Goal: Information Seeking & Learning: Compare options

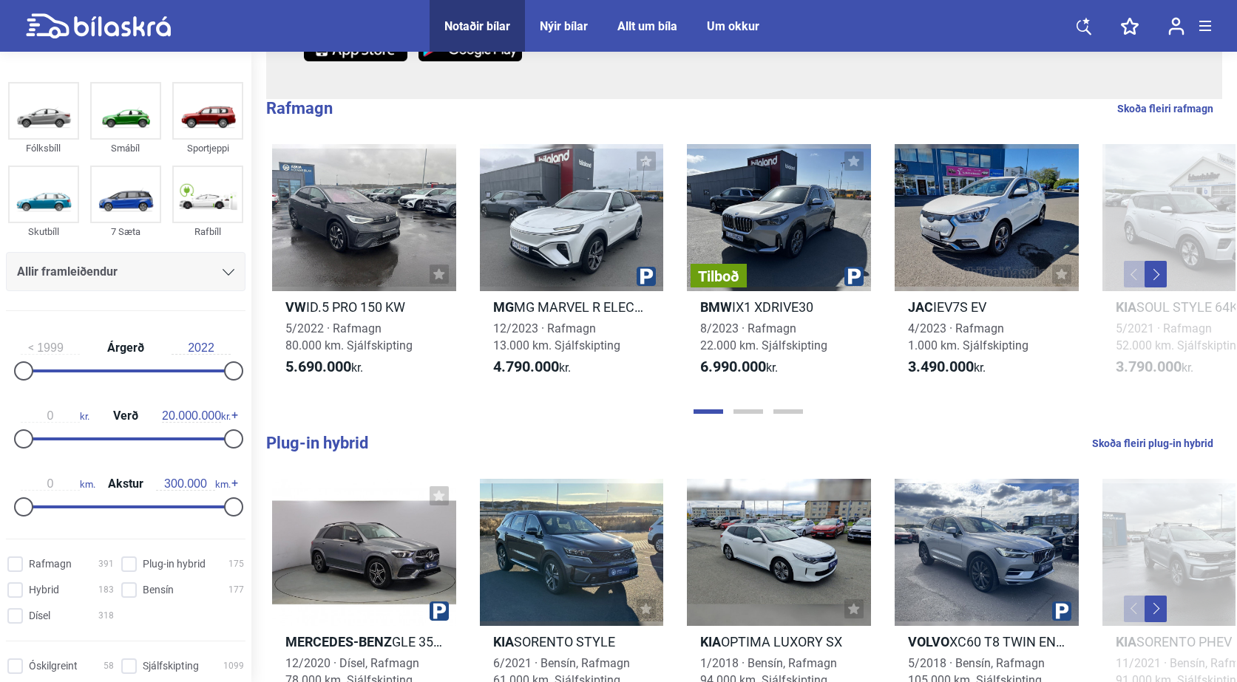
scroll to position [444, 0]
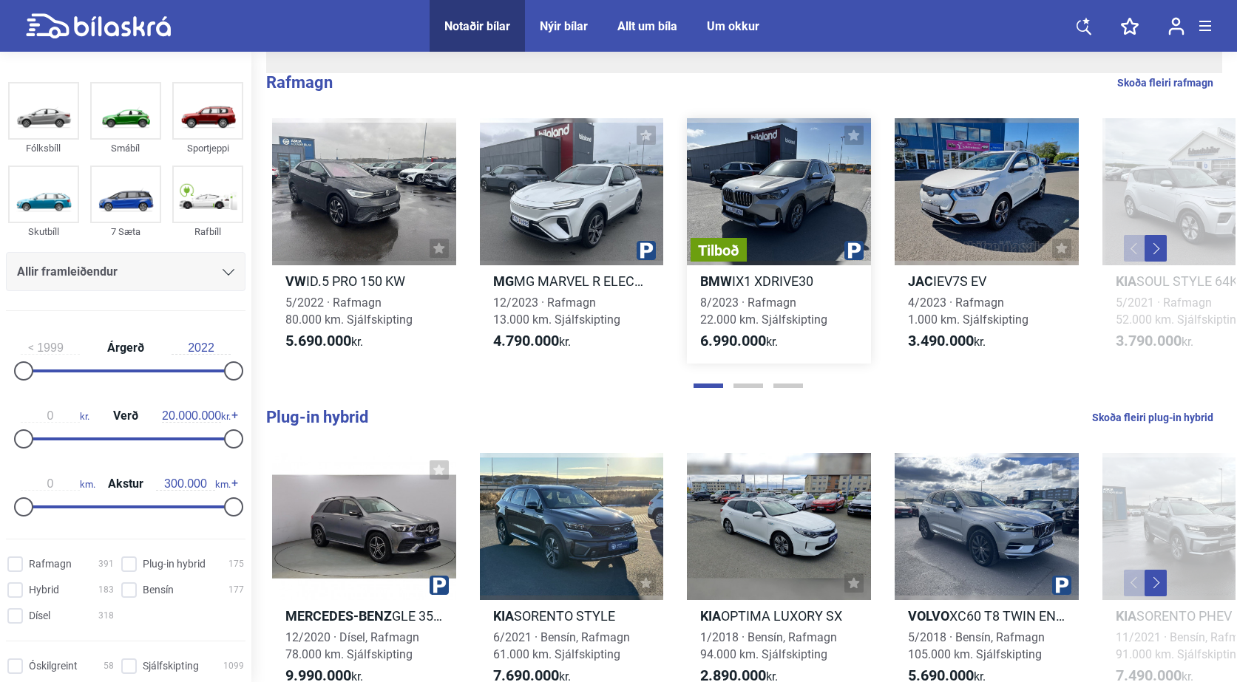
click at [793, 230] on div "Tilboð" at bounding box center [779, 191] width 184 height 147
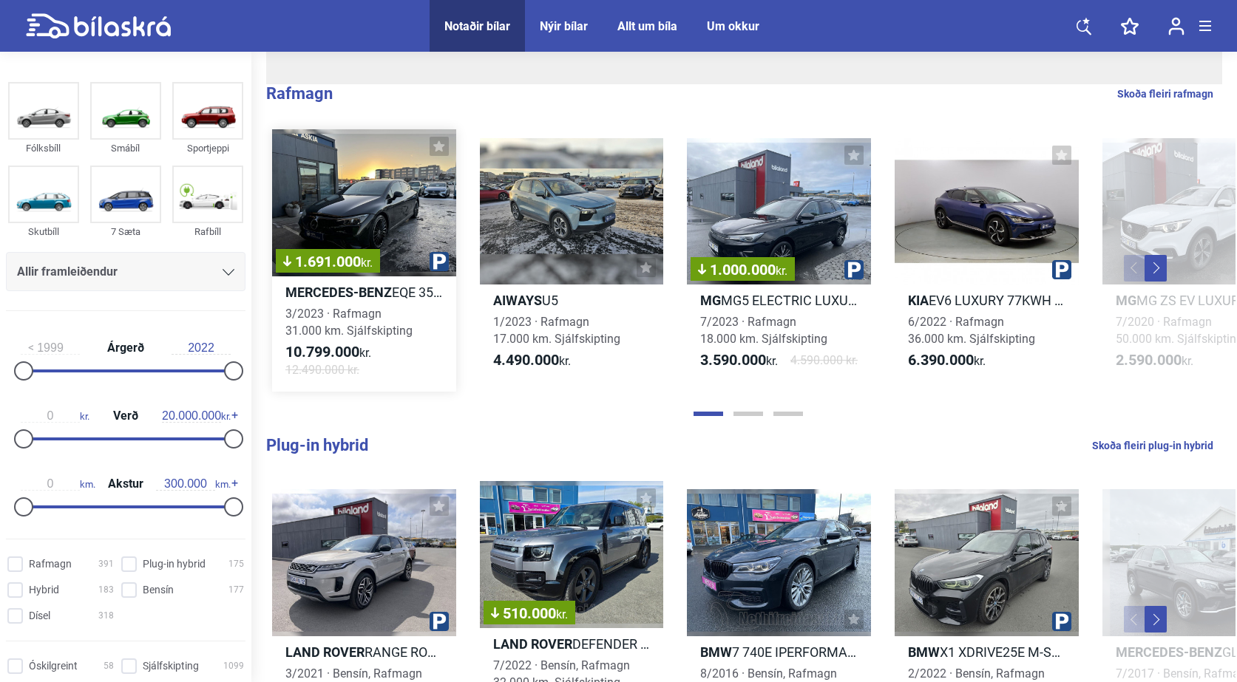
scroll to position [444, 0]
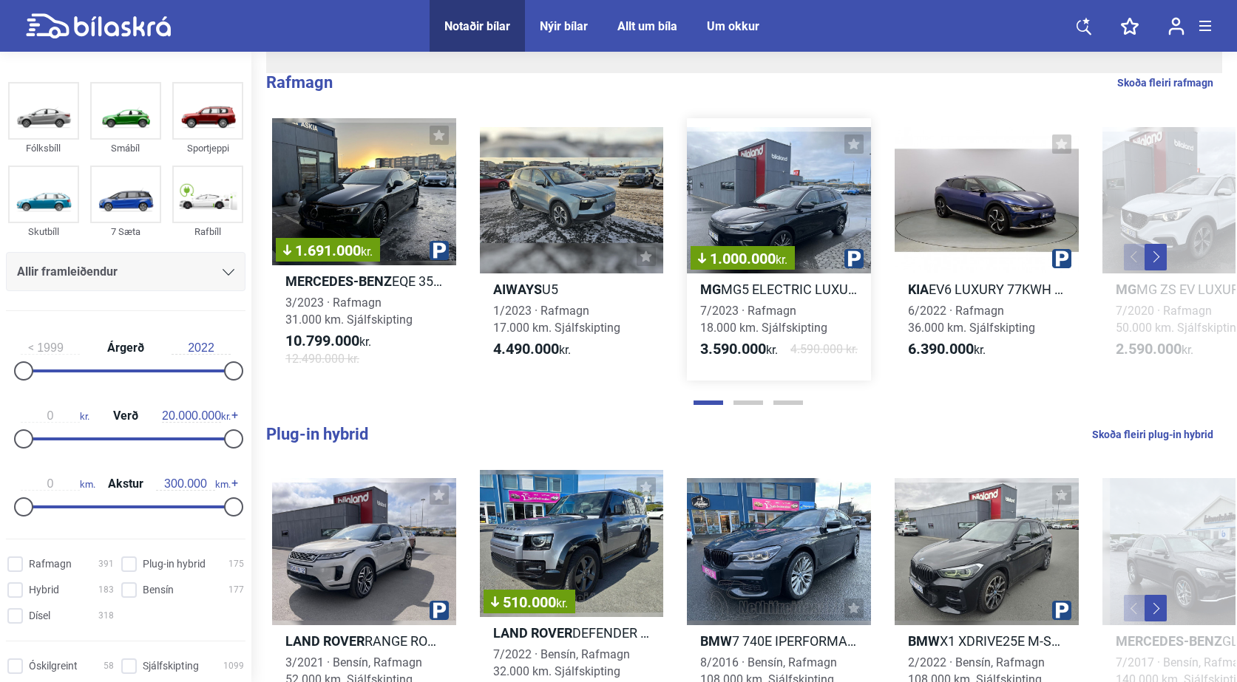
click at [787, 220] on div "1.000.000 kr." at bounding box center [779, 200] width 184 height 147
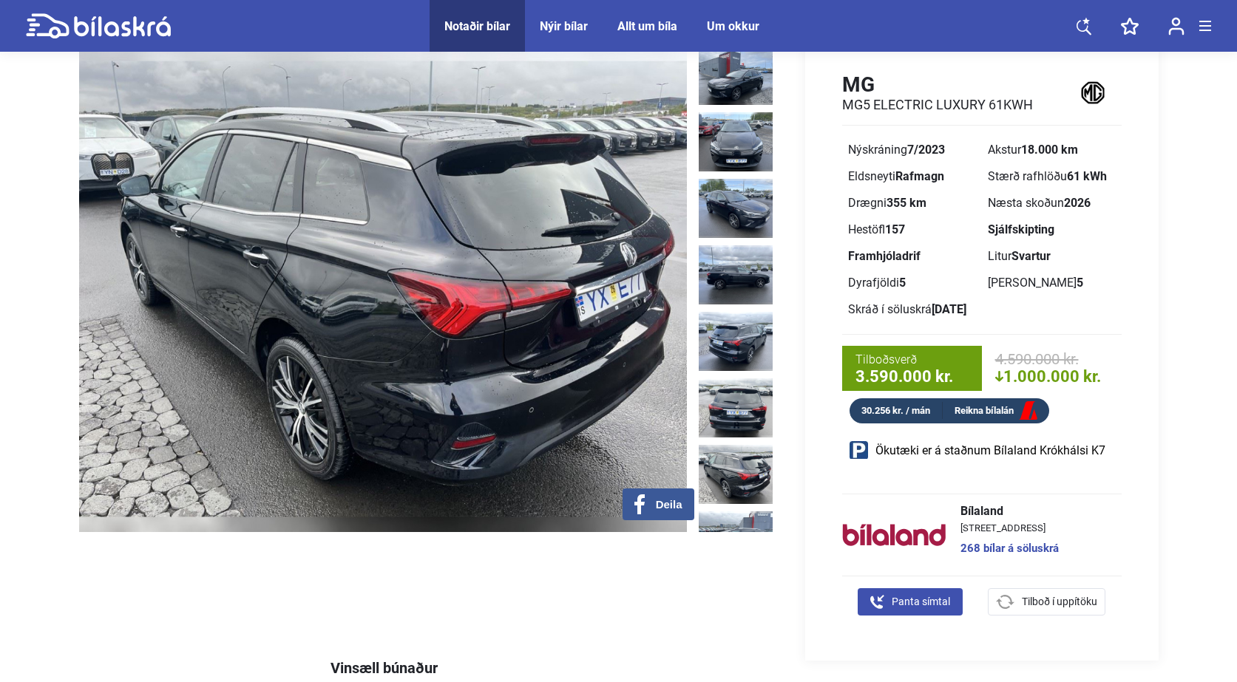
scroll to position [74, 0]
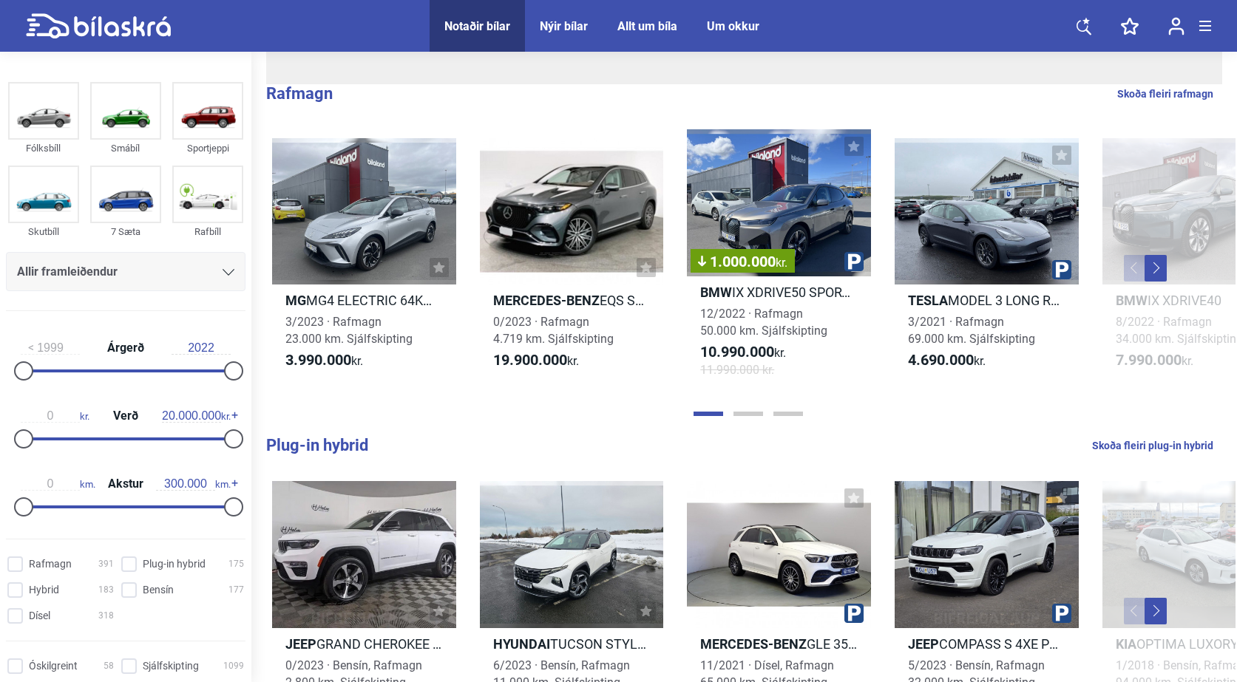
scroll to position [444, 0]
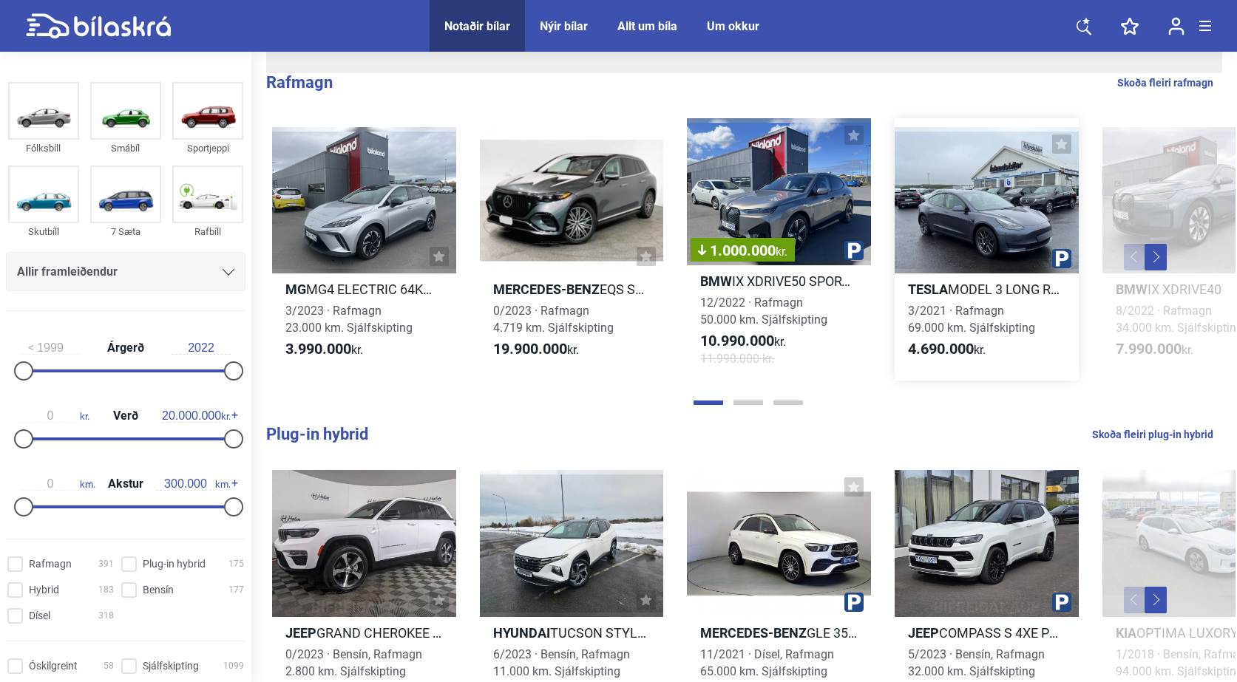
click at [941, 203] on div at bounding box center [987, 200] width 184 height 147
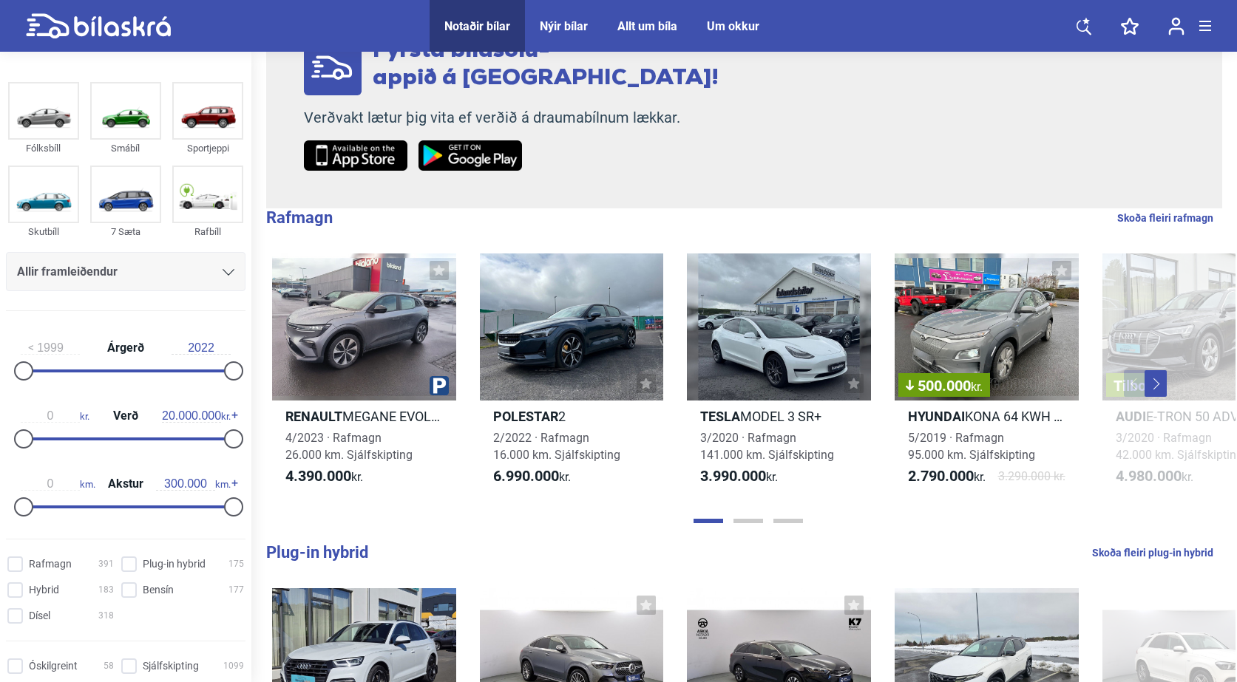
scroll to position [444, 0]
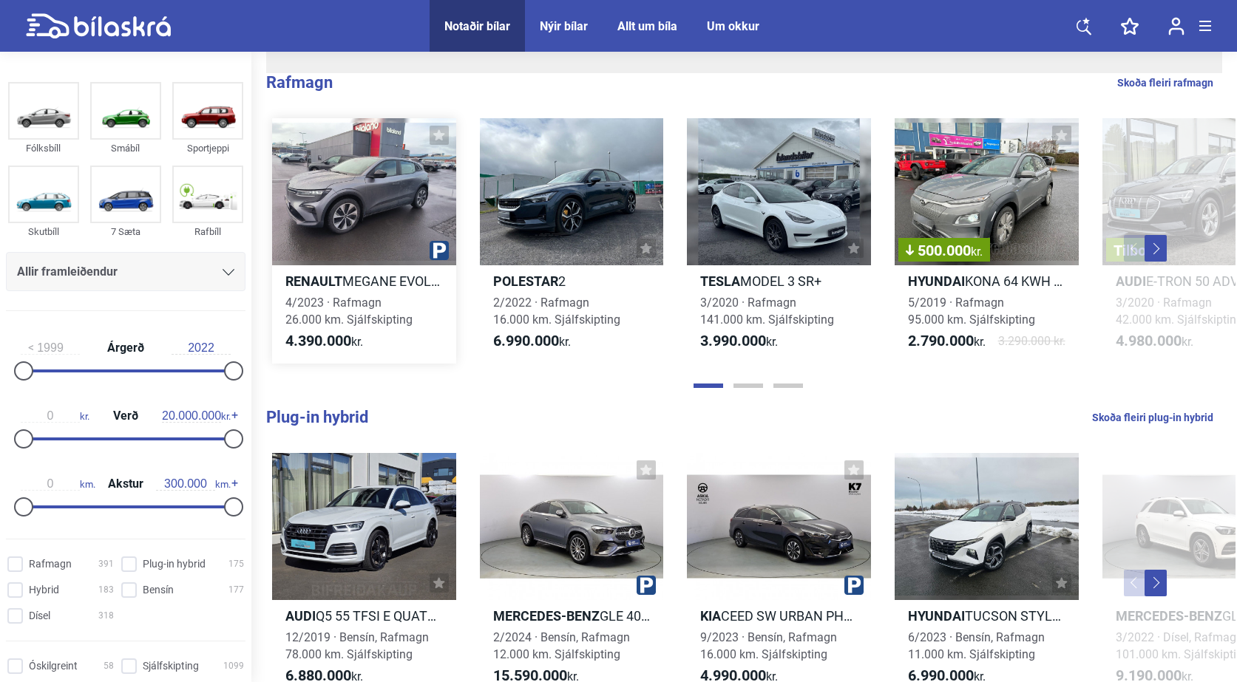
click at [366, 202] on div at bounding box center [364, 191] width 184 height 147
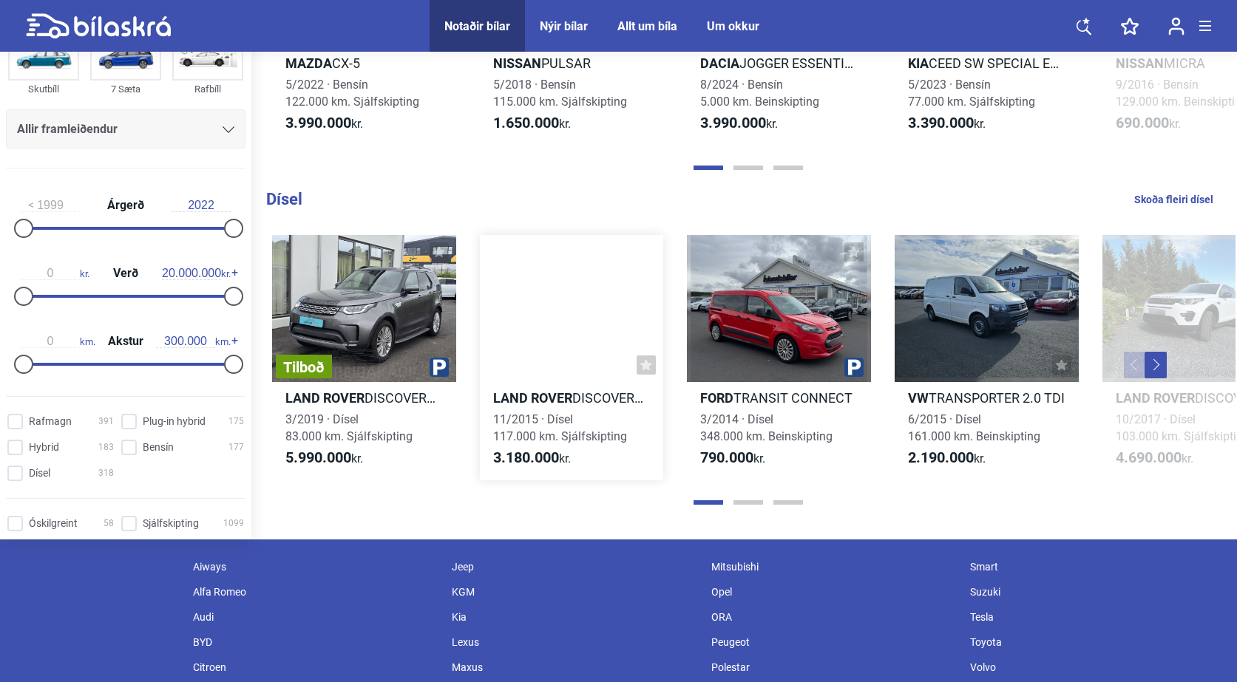
scroll to position [1775, 0]
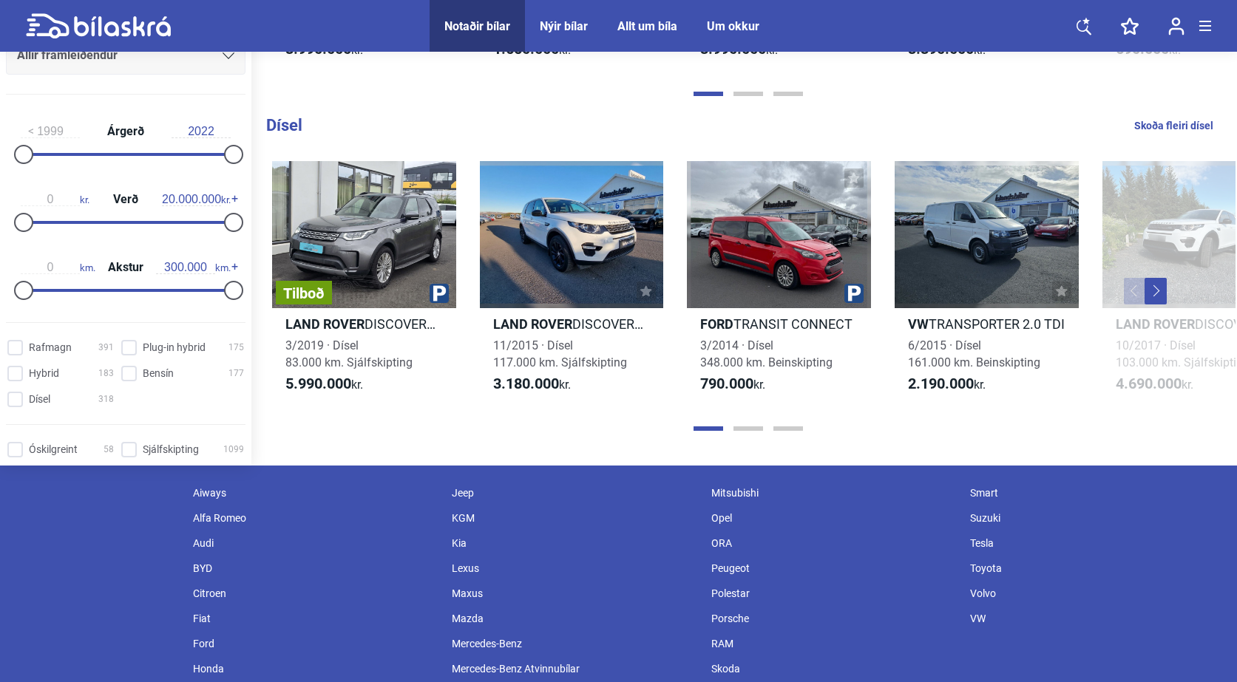
click at [1156, 291] on button "Next" at bounding box center [1156, 291] width 22 height 27
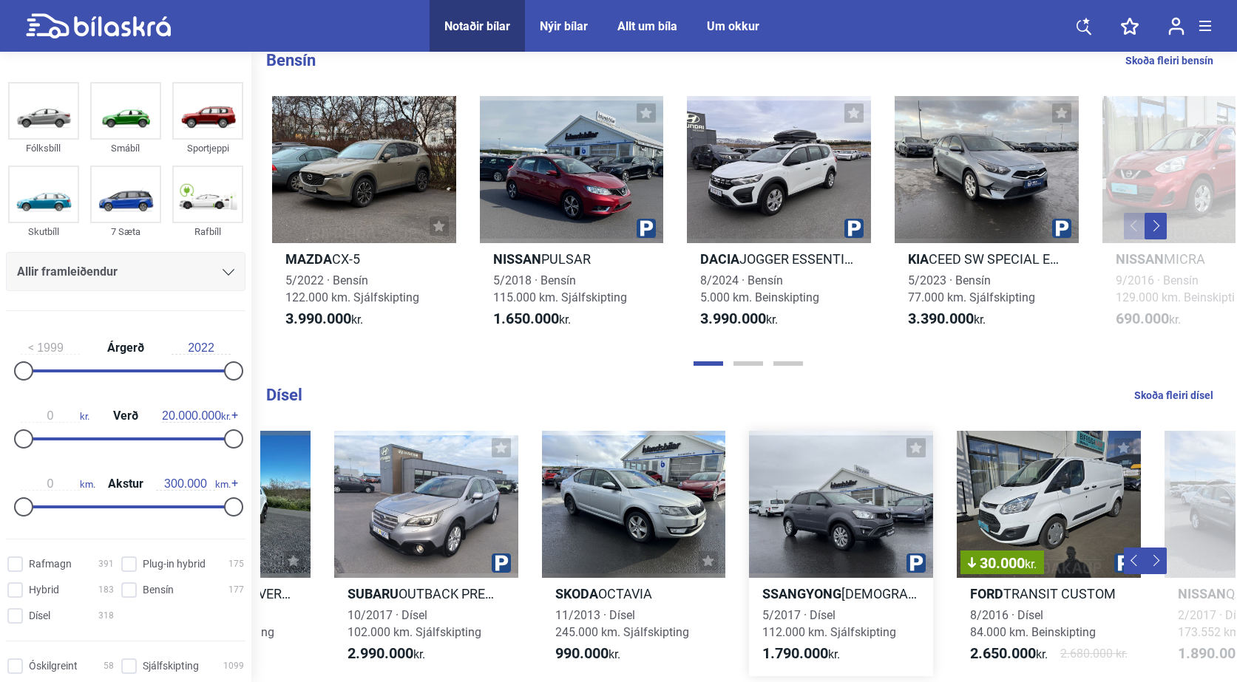
scroll to position [1479, 0]
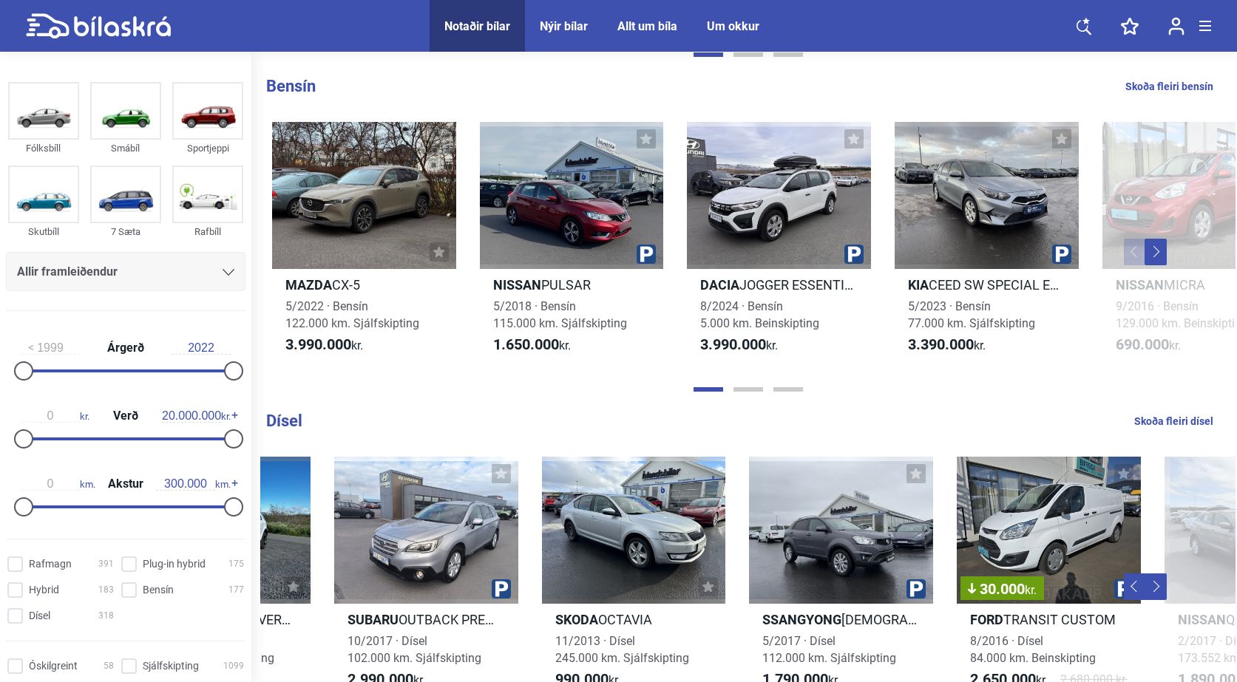
click at [1153, 253] on button "Next" at bounding box center [1156, 252] width 22 height 27
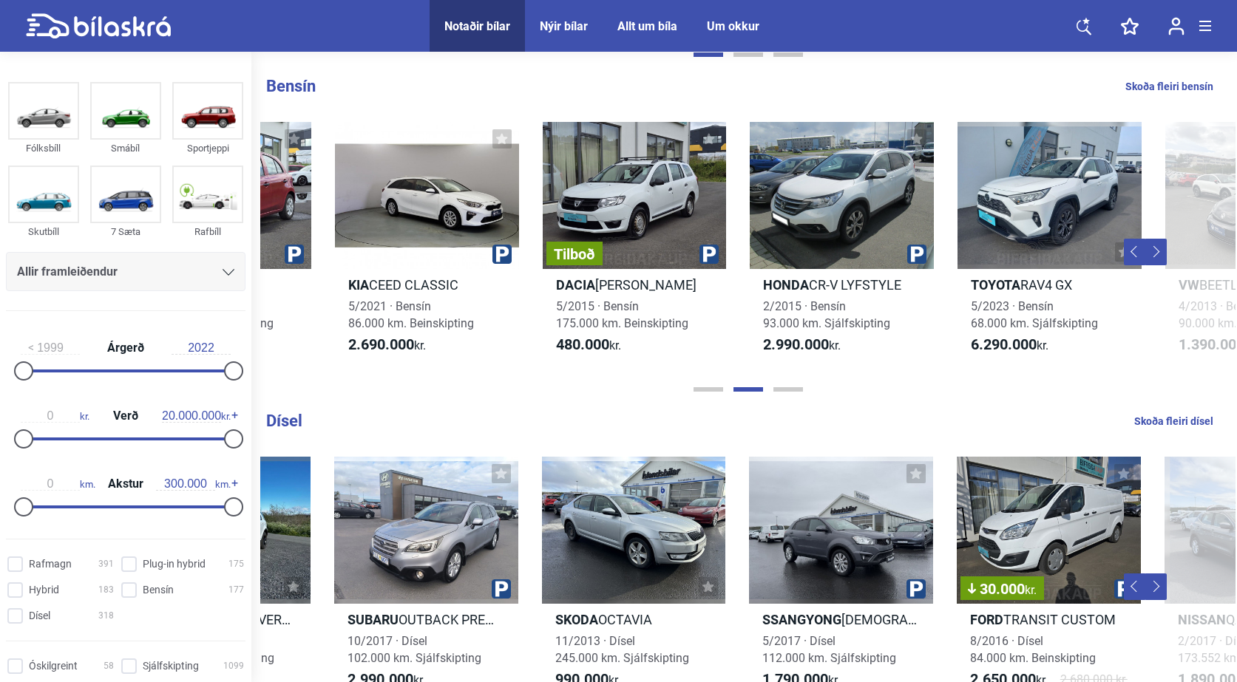
scroll to position [0, 975]
click at [1153, 251] on button "Next" at bounding box center [1156, 252] width 22 height 27
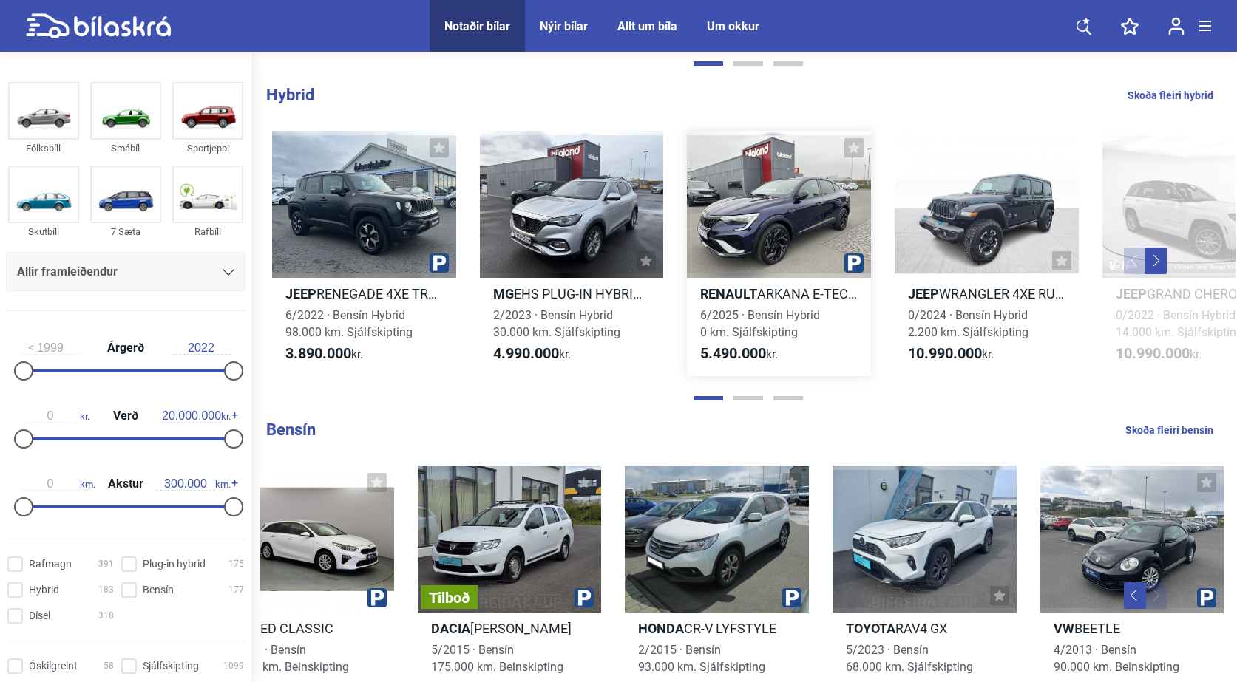
scroll to position [1109, 0]
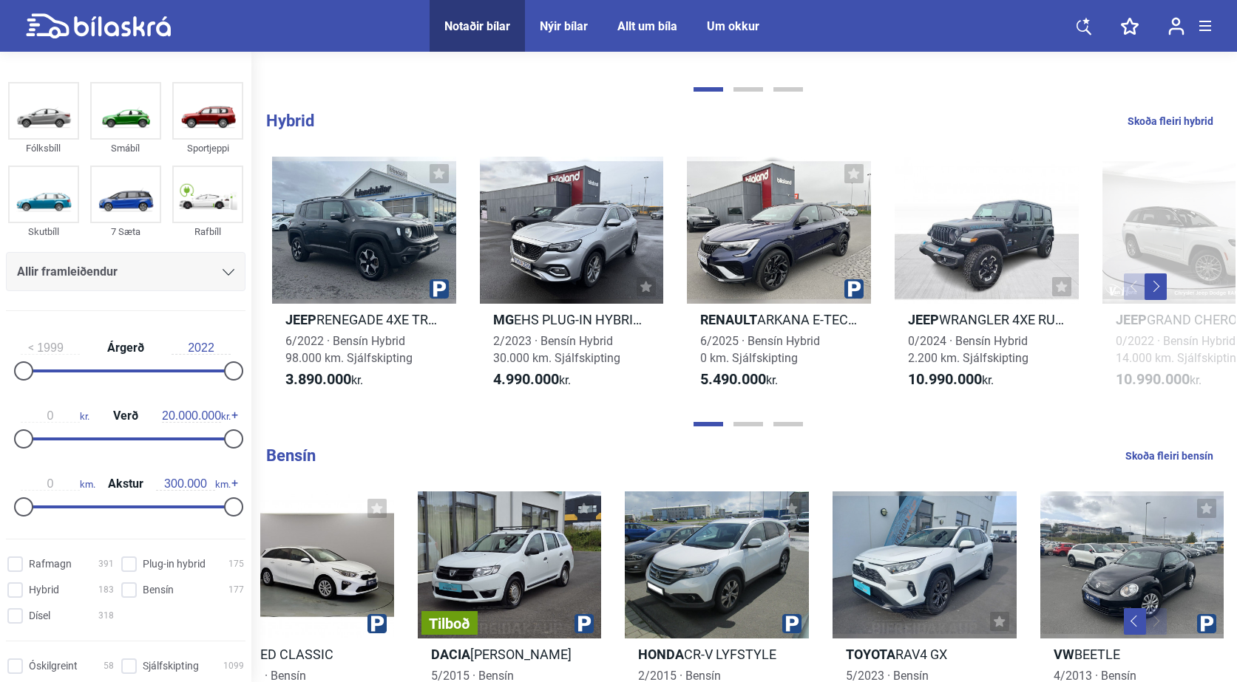
click at [1159, 288] on button "Next" at bounding box center [1156, 287] width 22 height 27
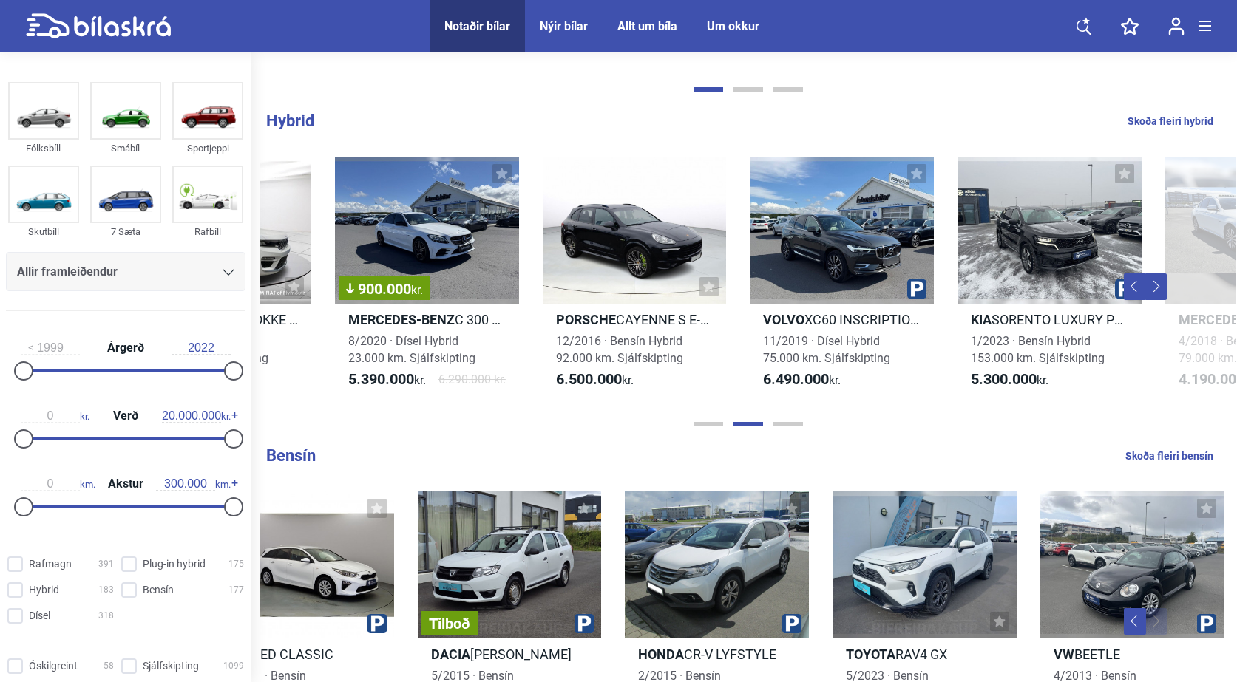
scroll to position [0, 975]
click at [1159, 283] on button "Next" at bounding box center [1156, 287] width 22 height 27
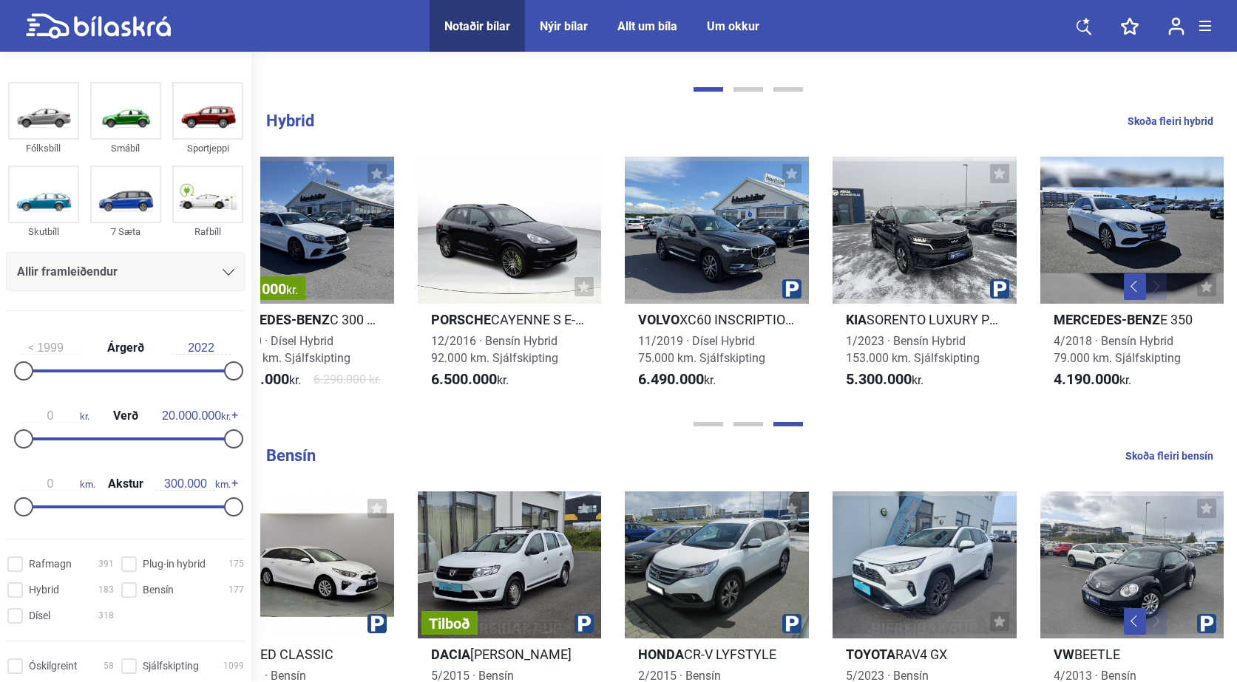
scroll to position [1035, 0]
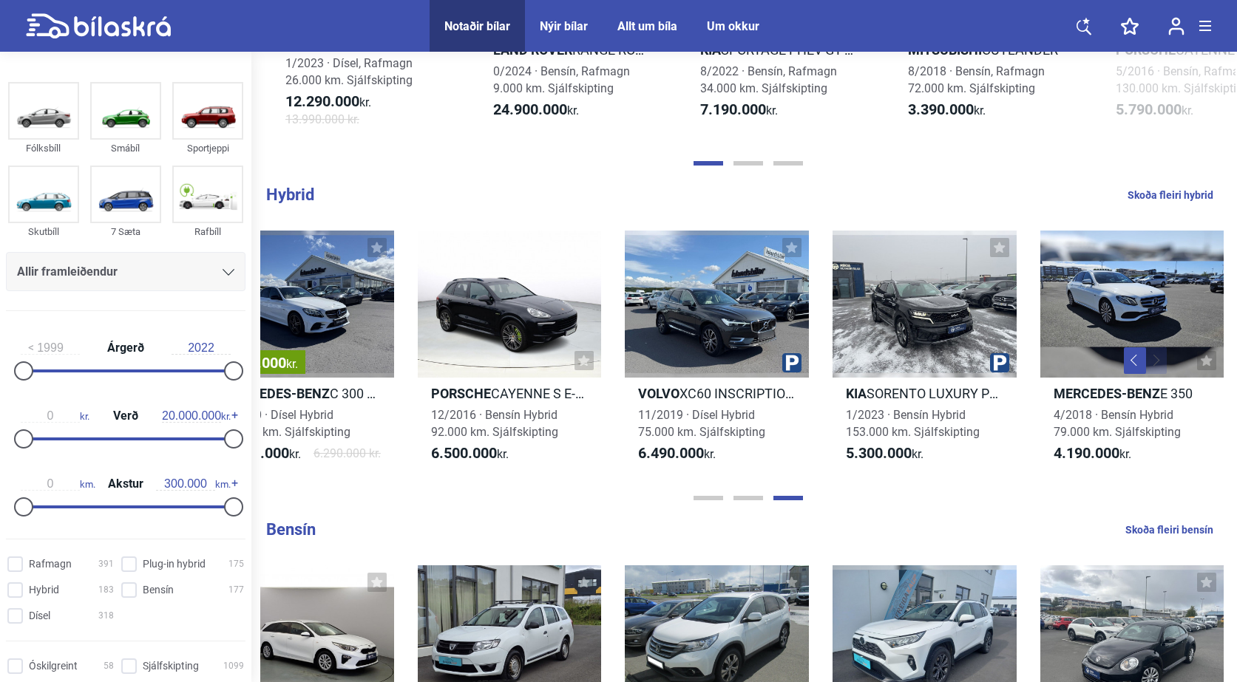
click at [1131, 358] on button "Previous" at bounding box center [1135, 361] width 22 height 27
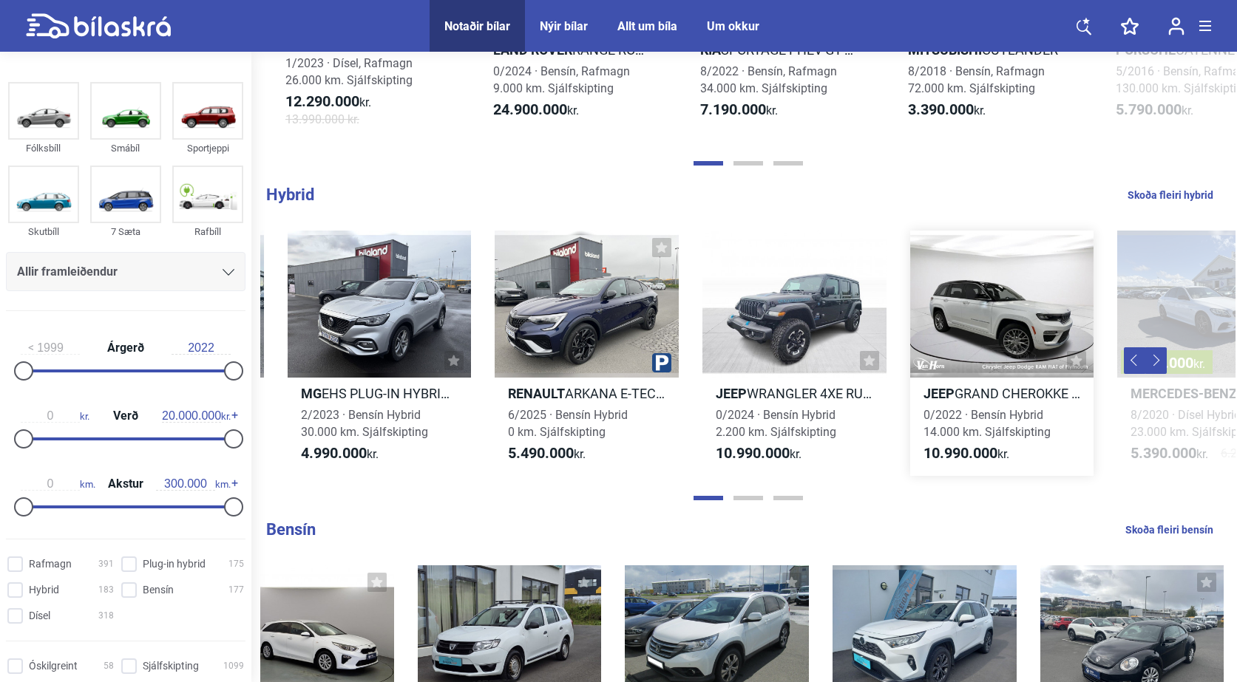
scroll to position [0, 187]
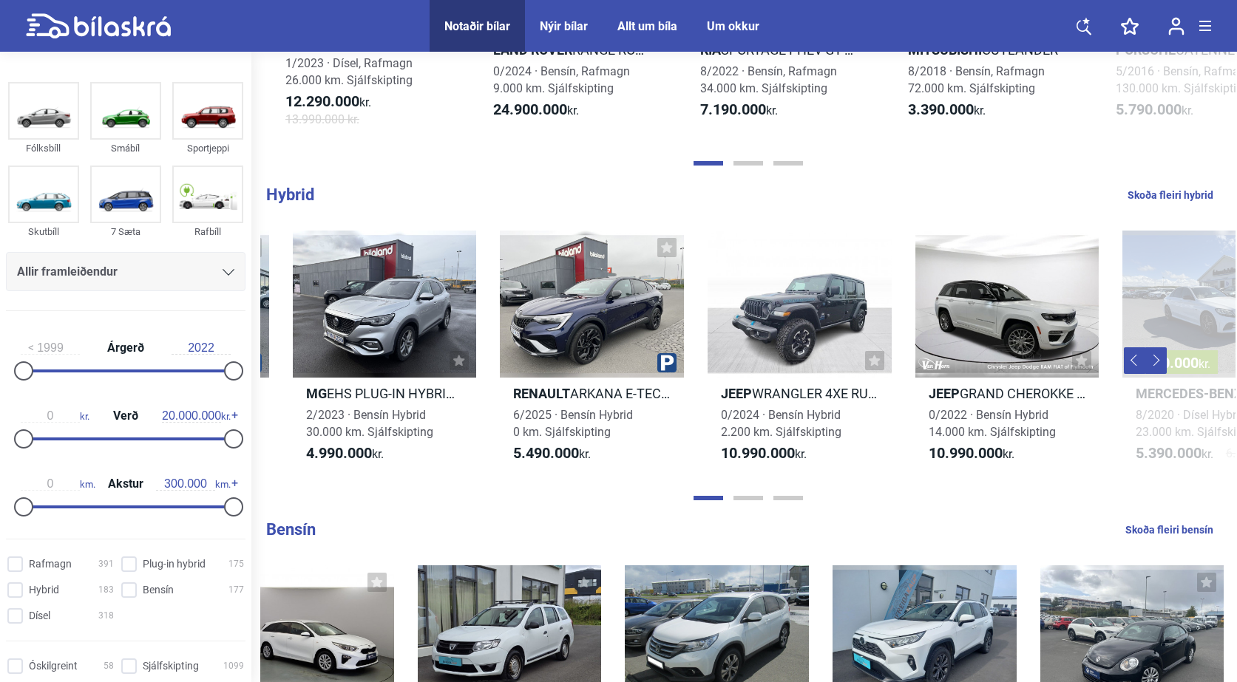
click at [1132, 357] on button "Previous" at bounding box center [1135, 361] width 22 height 27
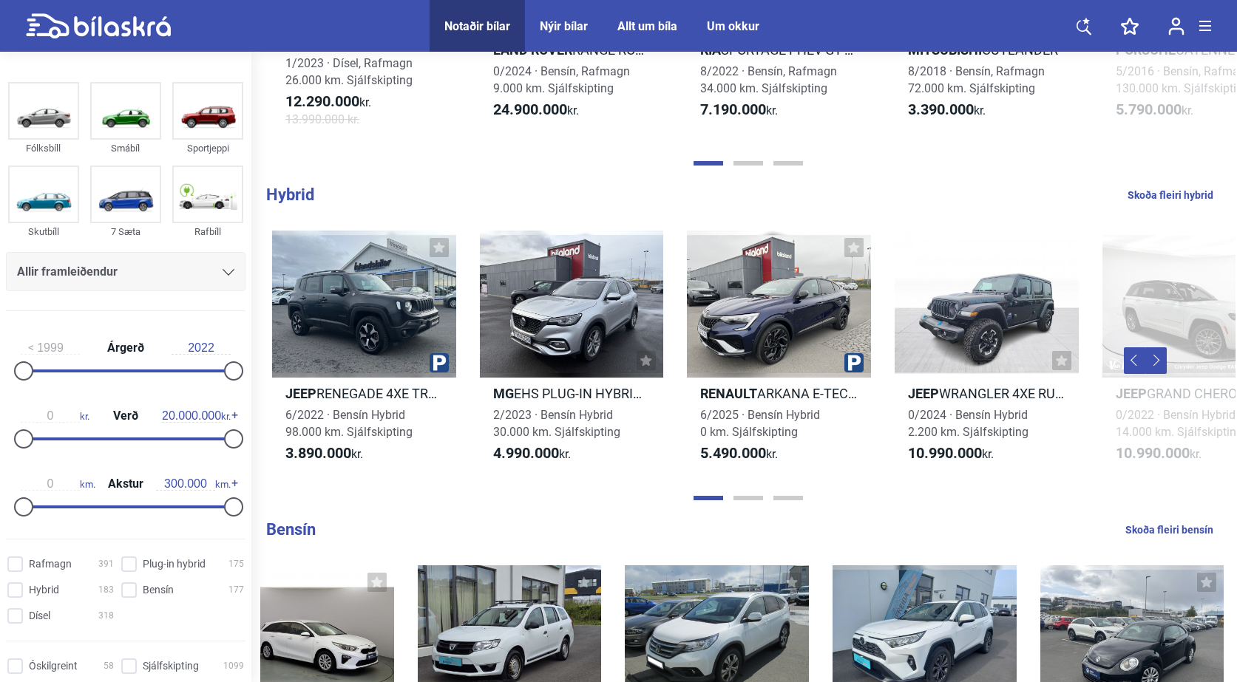
scroll to position [0, 0]
click at [1161, 358] on button "Next" at bounding box center [1156, 361] width 22 height 27
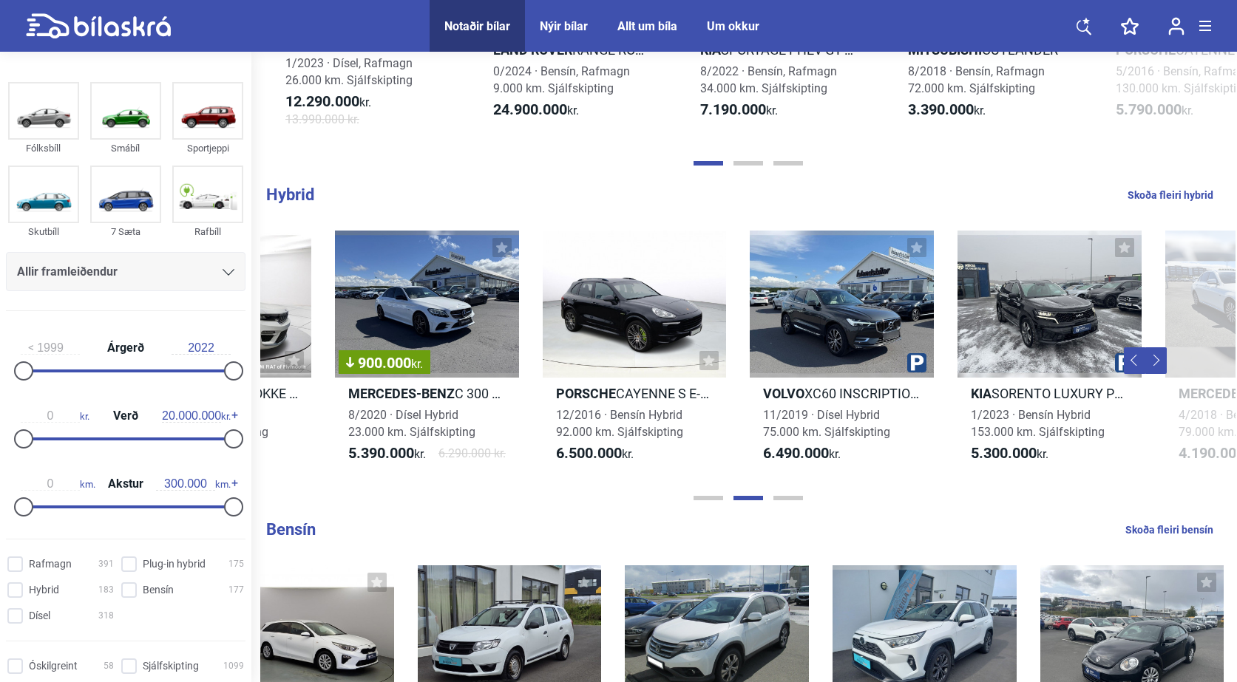
scroll to position [0, 975]
click at [1159, 361] on button "Next" at bounding box center [1156, 361] width 22 height 27
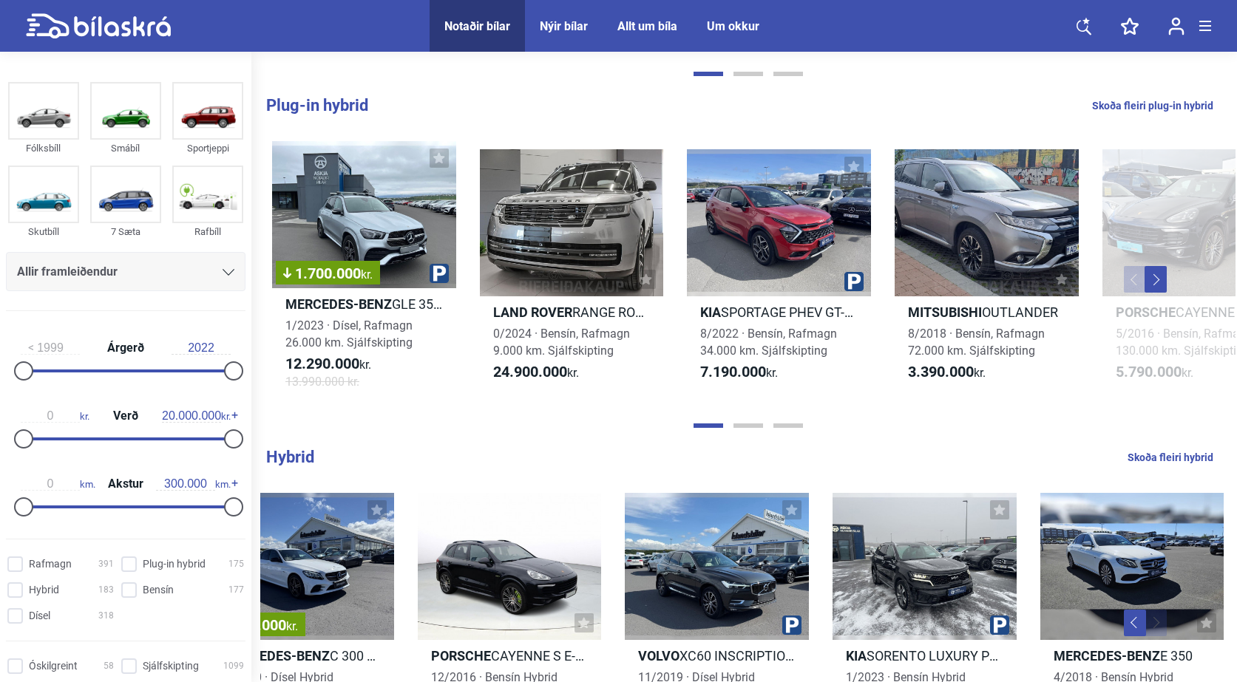
scroll to position [739, 0]
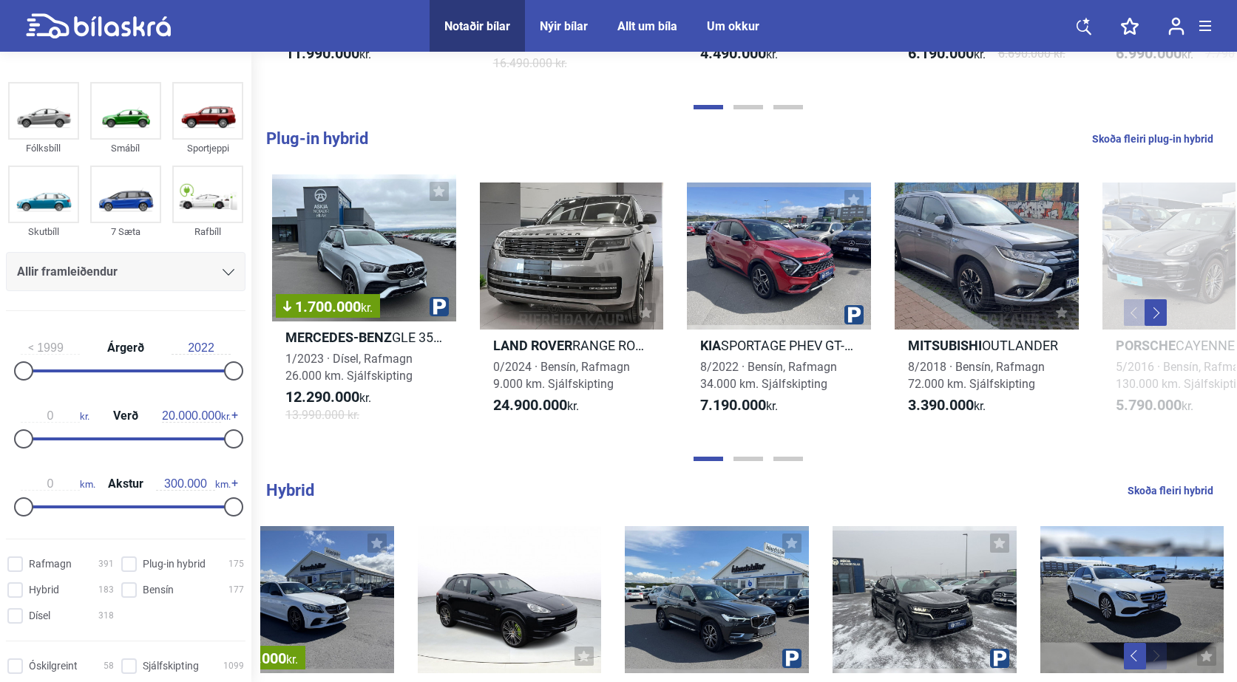
click at [1156, 313] on button "Next" at bounding box center [1156, 312] width 22 height 27
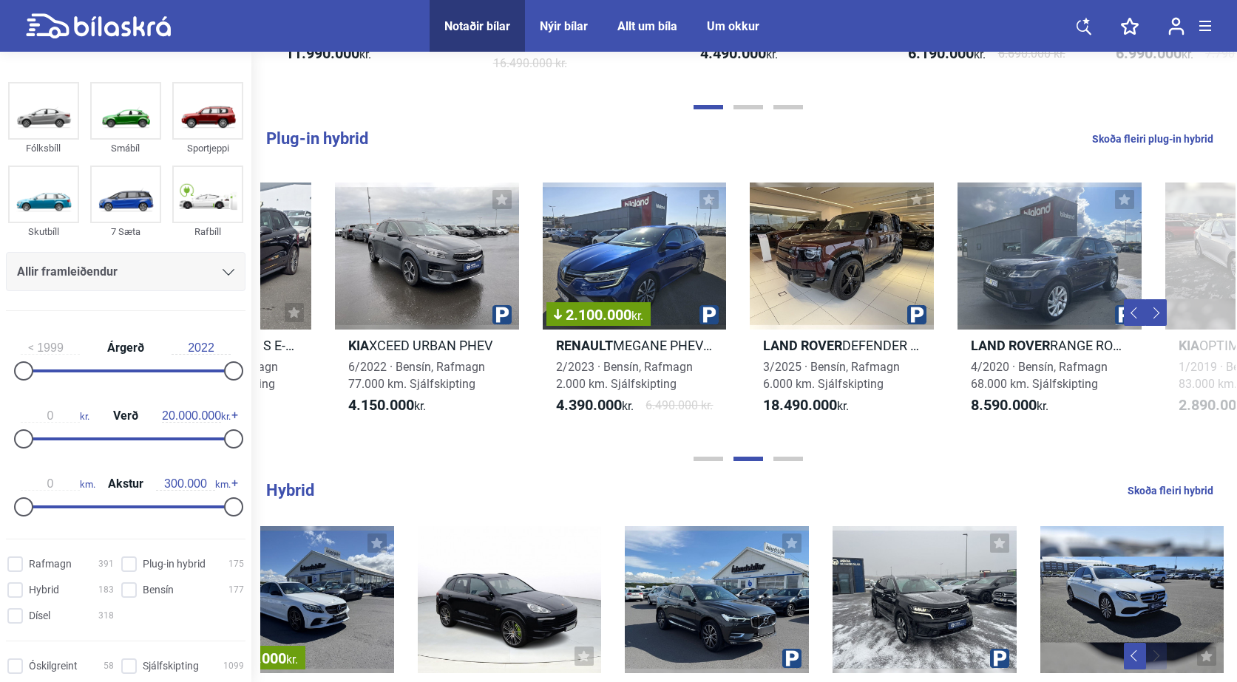
scroll to position [0, 975]
click at [619, 271] on div "2.100.000 kr." at bounding box center [634, 256] width 184 height 147
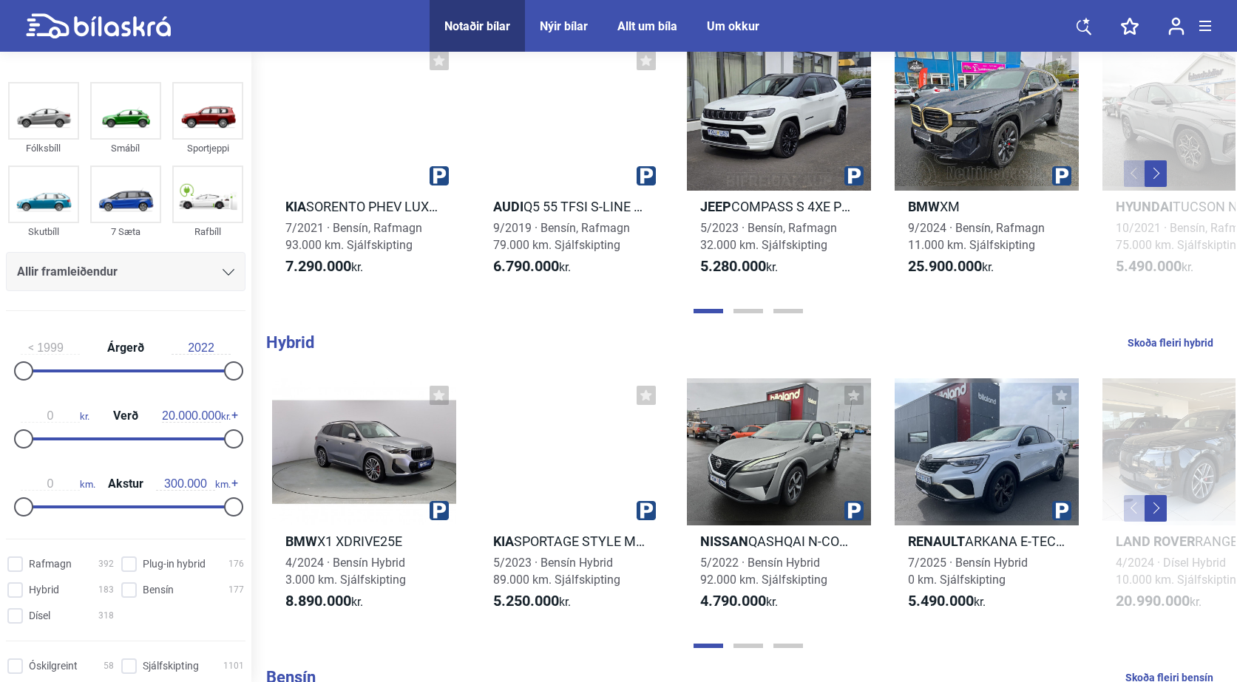
scroll to position [887, 0]
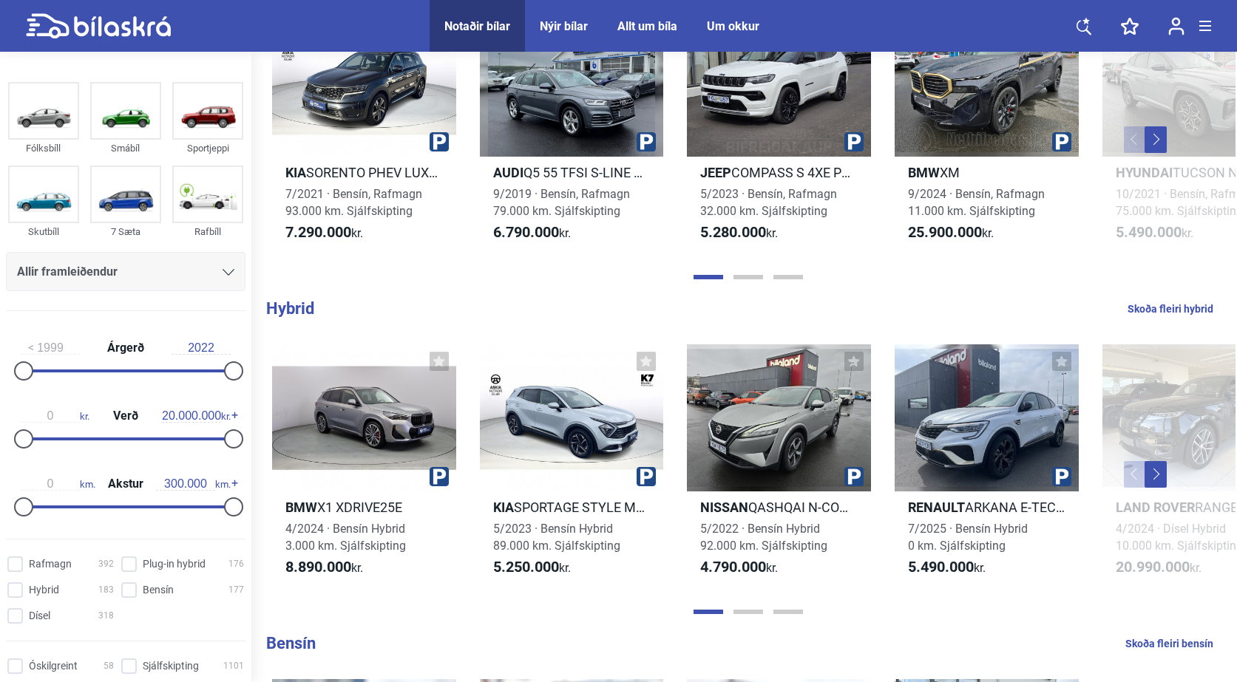
click at [1150, 472] on button "Next" at bounding box center [1156, 474] width 22 height 27
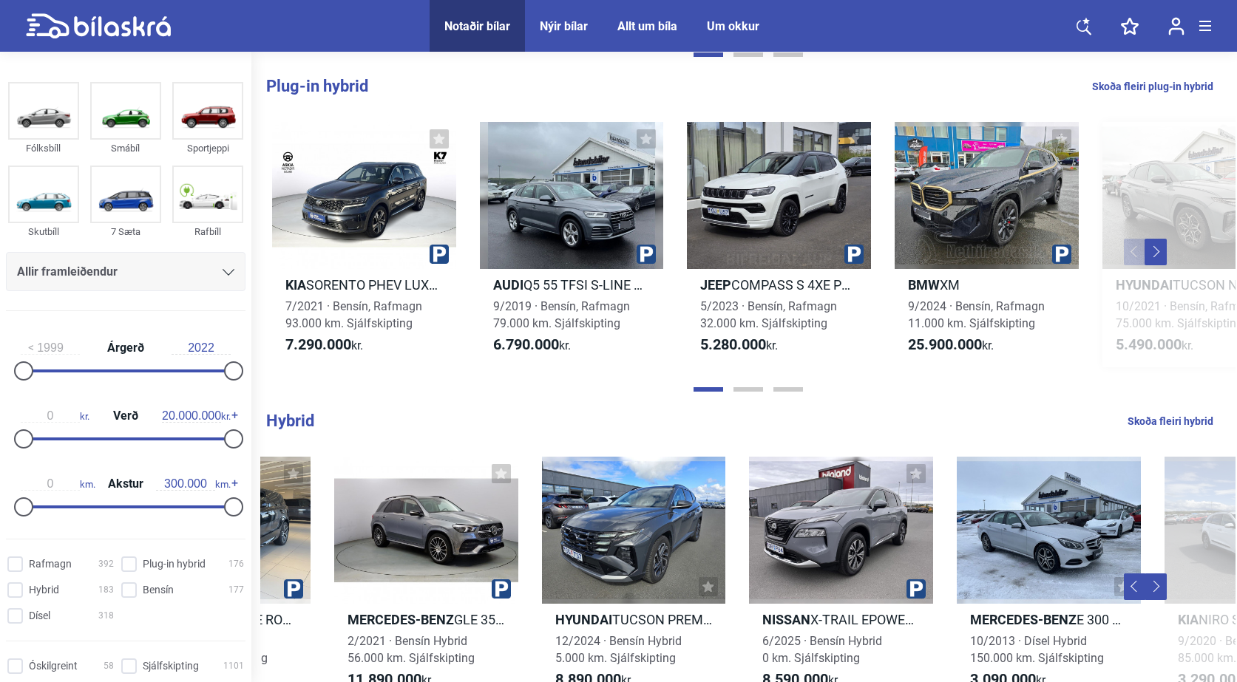
scroll to position [739, 0]
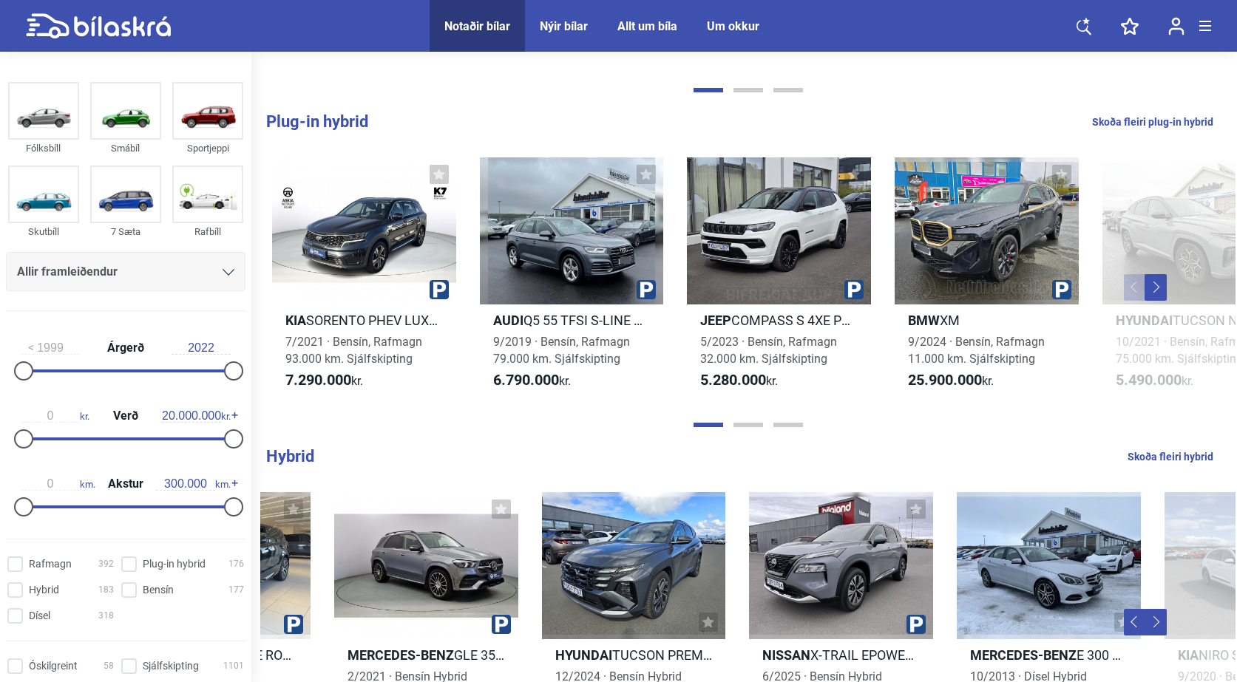
click at [1157, 283] on button "Next" at bounding box center [1156, 287] width 22 height 27
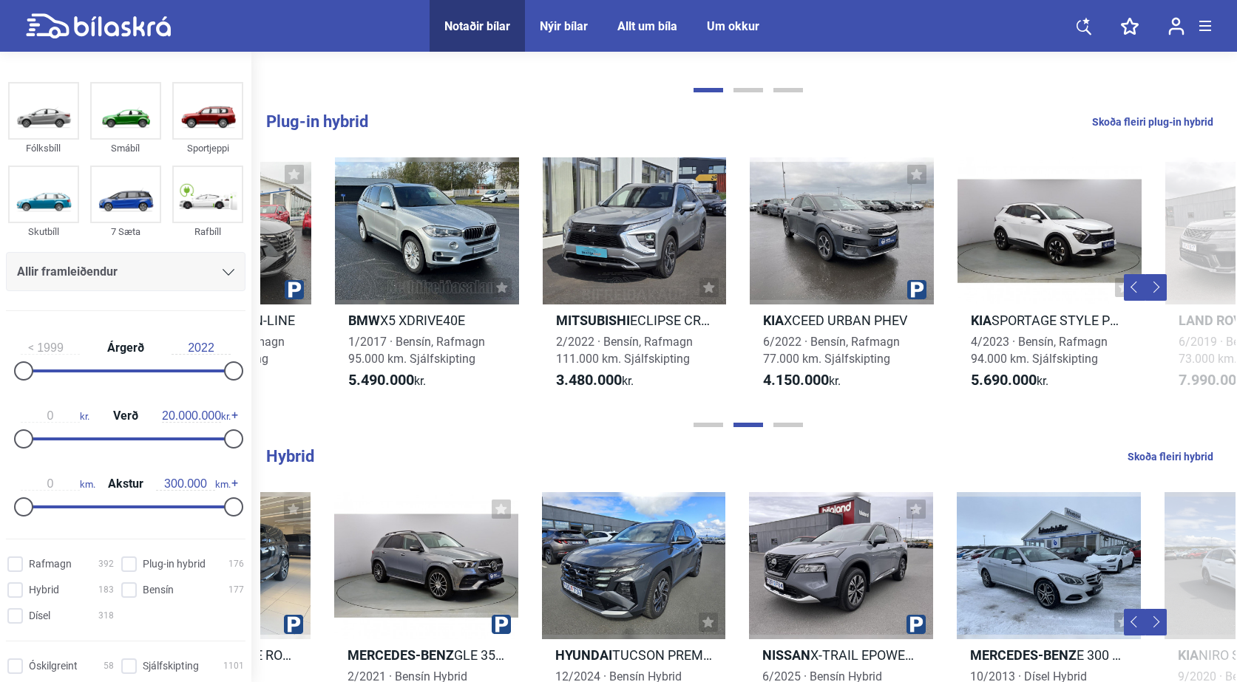
scroll to position [0, 975]
click at [1131, 286] on button "Previous" at bounding box center [1135, 287] width 22 height 27
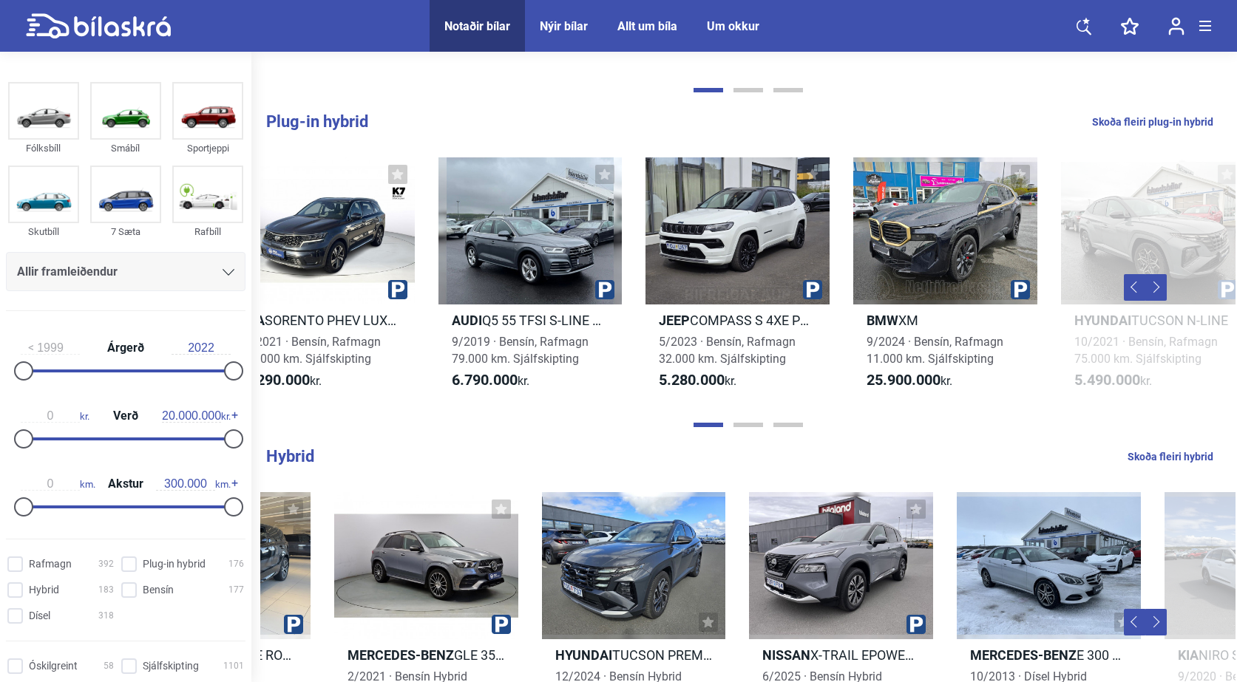
click at [1151, 289] on button "Next" at bounding box center [1156, 287] width 22 height 27
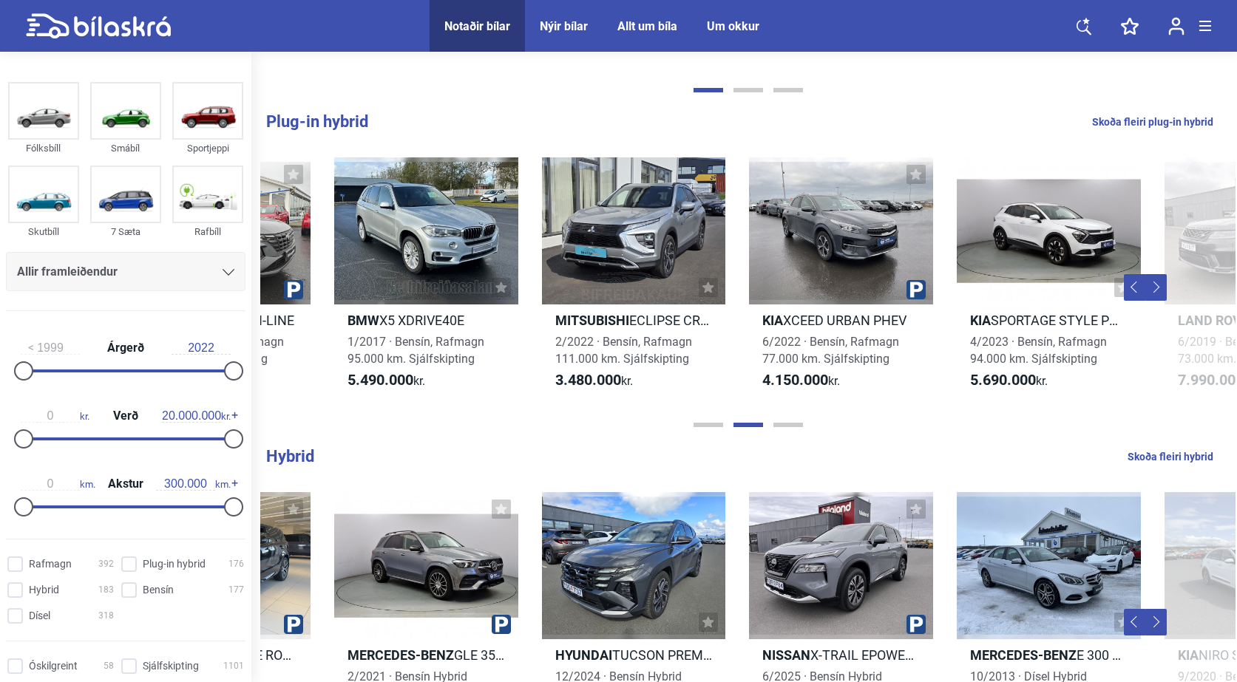
click at [1156, 289] on button "Next" at bounding box center [1156, 287] width 22 height 27
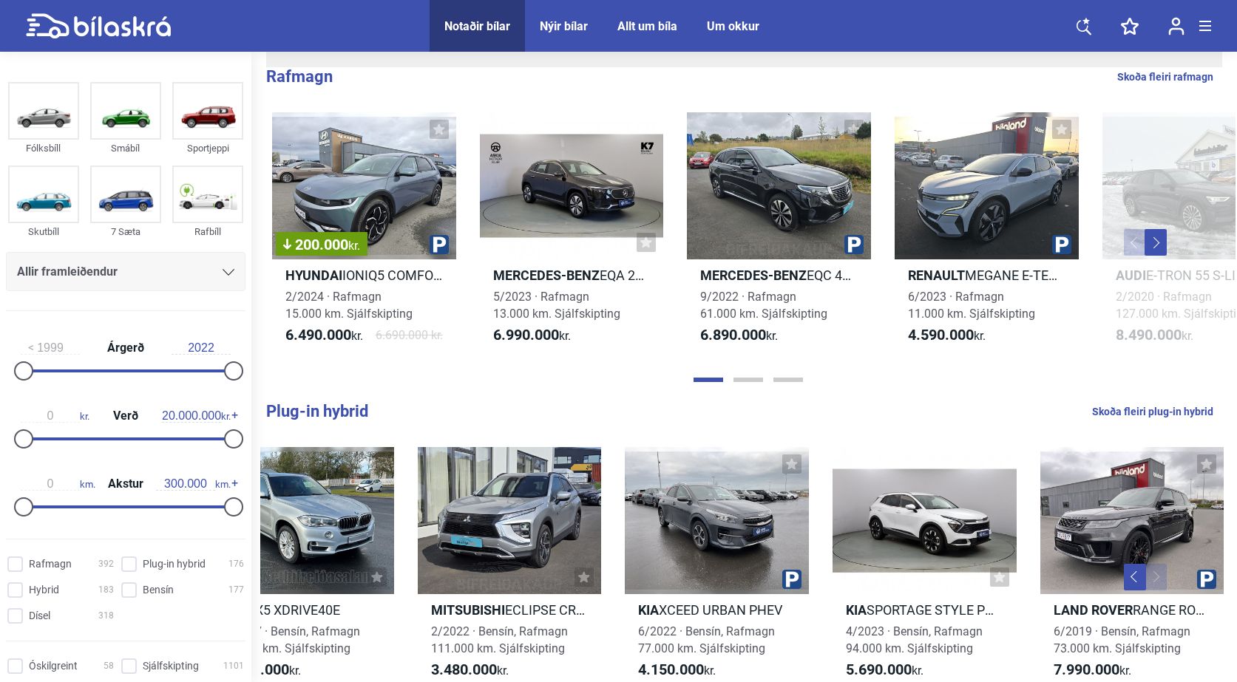
scroll to position [370, 0]
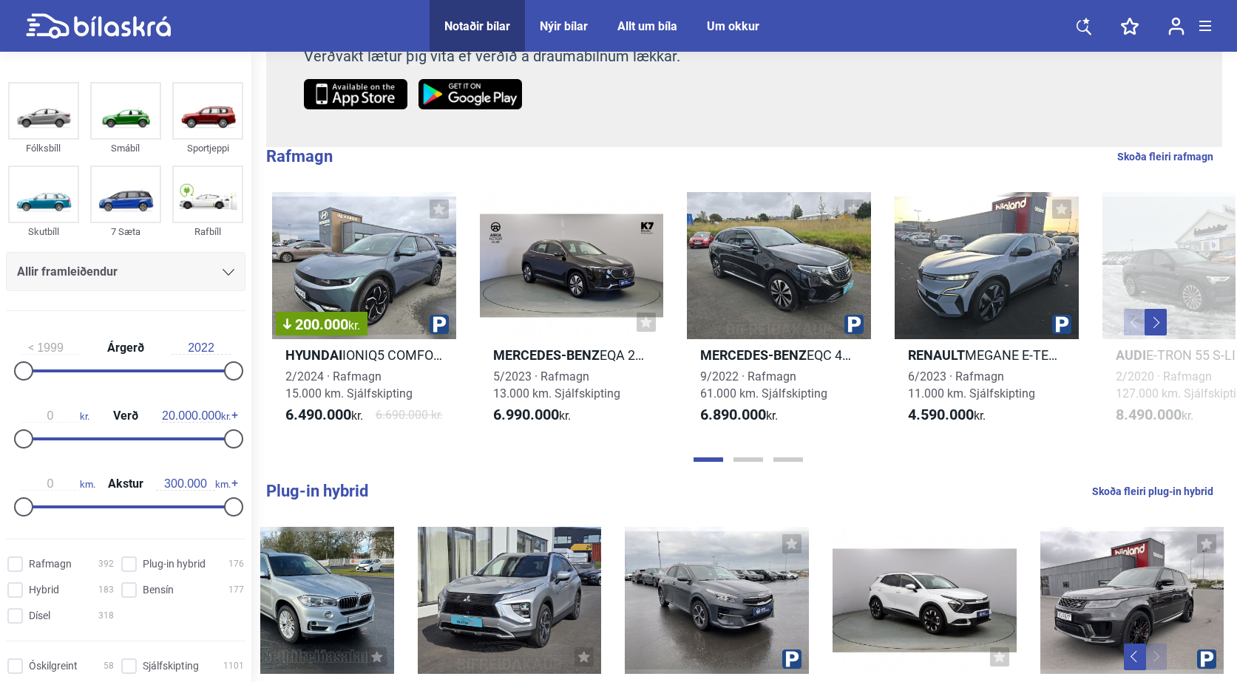
click at [1156, 316] on button "Next" at bounding box center [1156, 322] width 22 height 27
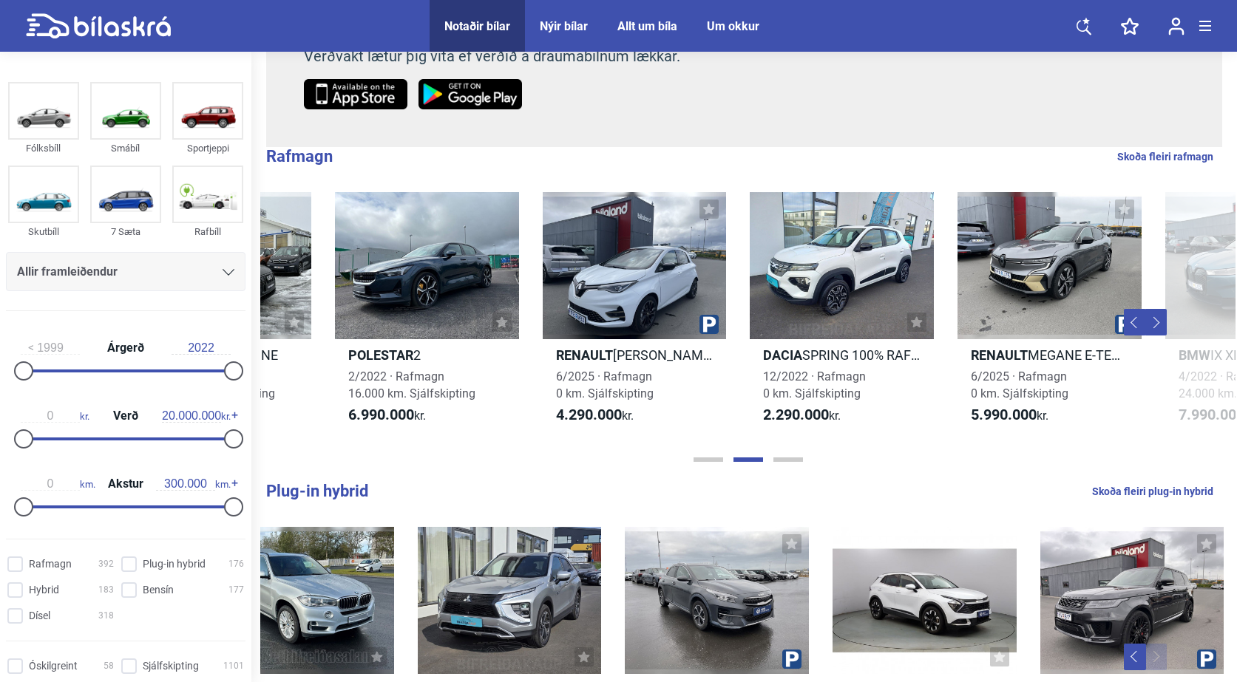
scroll to position [0, 975]
click at [1156, 326] on button "Next" at bounding box center [1156, 322] width 22 height 27
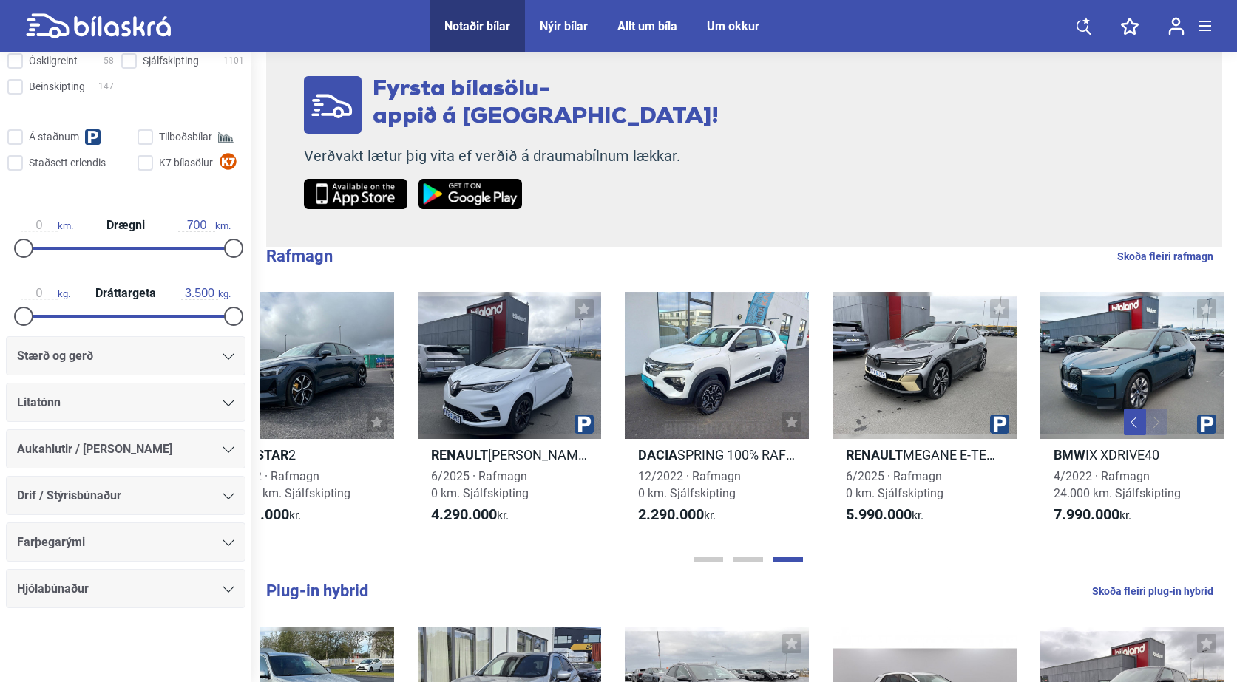
scroll to position [296, 0]
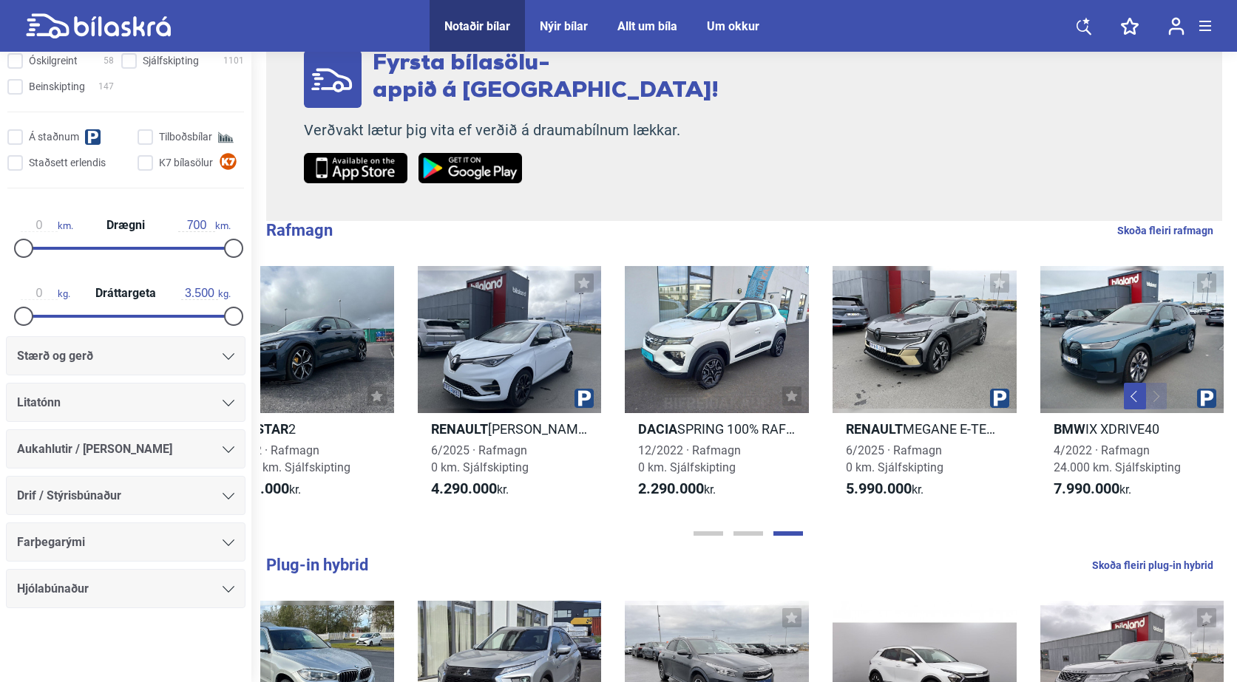
click at [1128, 394] on button "Previous" at bounding box center [1135, 396] width 22 height 27
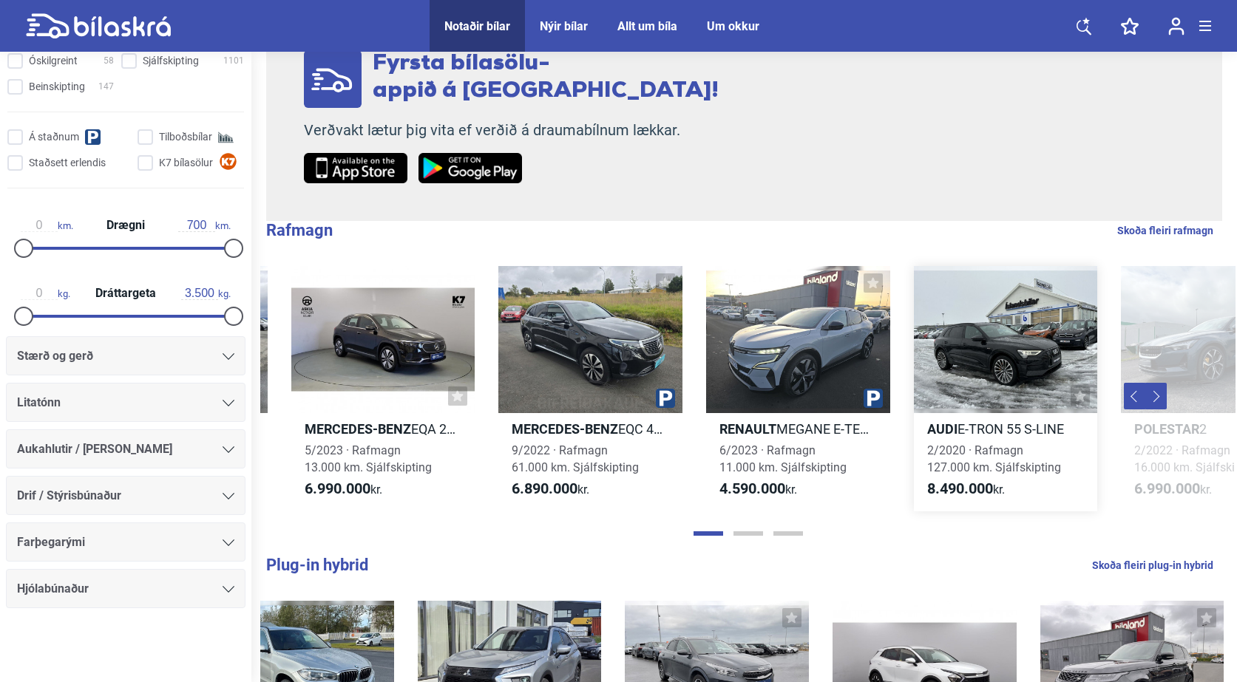
scroll to position [0, 187]
click at [764, 379] on div at bounding box center [800, 339] width 184 height 147
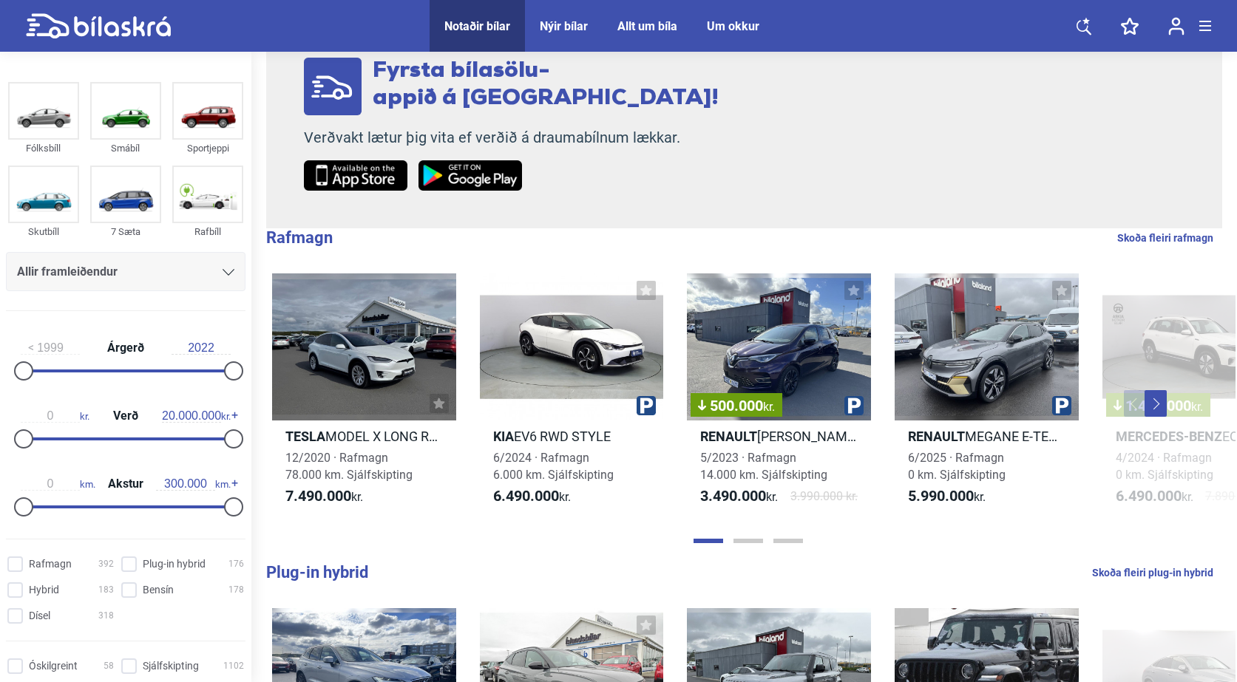
scroll to position [296, 0]
